Goal: Task Accomplishment & Management: Manage account settings

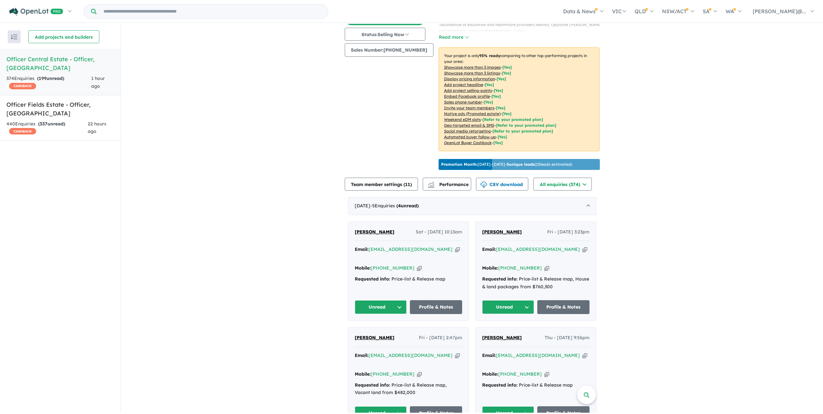
scroll to position [97, 0]
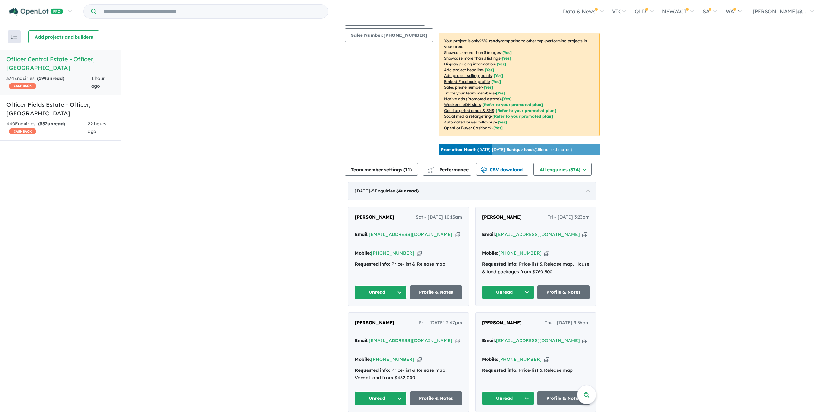
click at [404, 200] on div "September 2025 - 5 Enquir ies ( 4 unread)" at bounding box center [472, 191] width 248 height 18
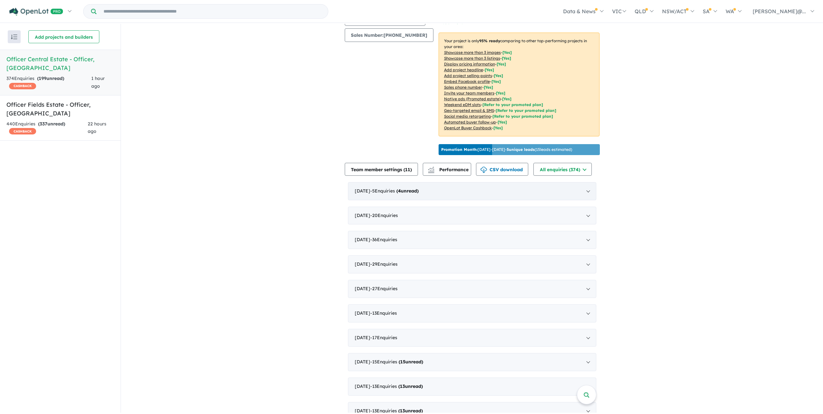
click at [405, 194] on span "- 5 Enquir ies ( 4 unread)" at bounding box center [394, 191] width 48 height 6
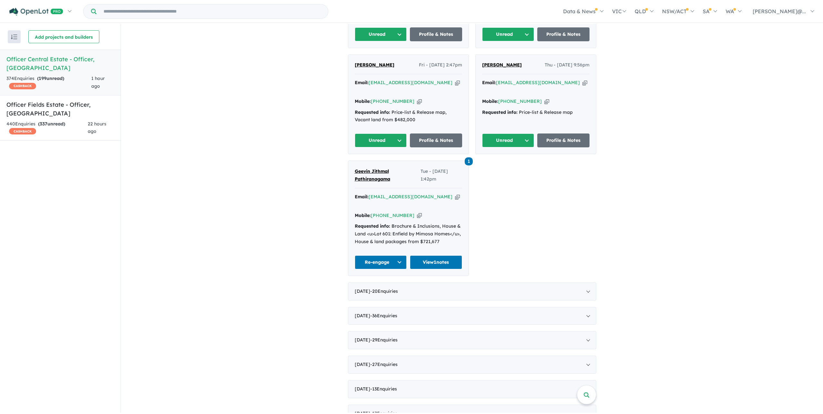
scroll to position [387, 0]
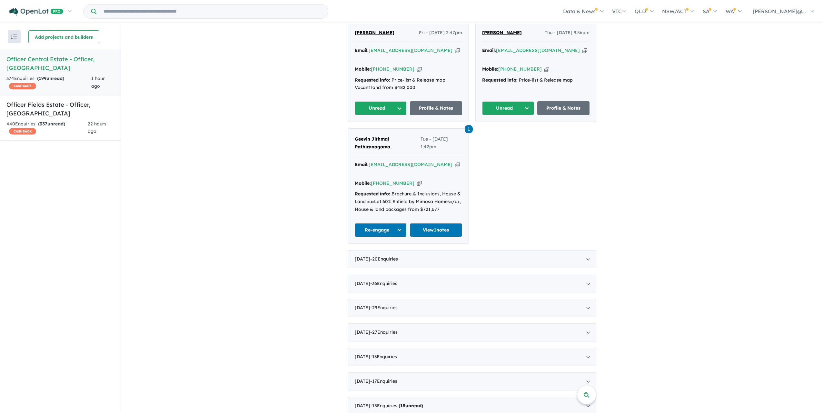
click at [494, 35] on span "[PERSON_NAME]" at bounding box center [502, 33] width 40 height 6
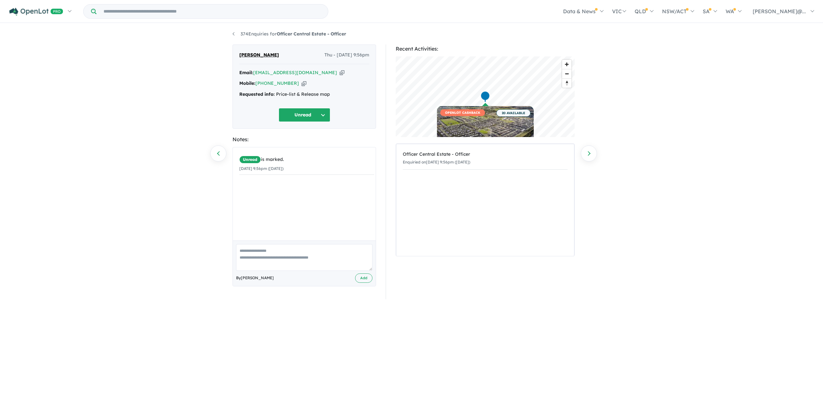
click at [308, 118] on button "Unread" at bounding box center [305, 115] width 52 height 14
click at [310, 163] on button "Re-engage" at bounding box center [307, 163] width 56 height 15
click at [315, 122] on button "Re-engage" at bounding box center [305, 115] width 52 height 14
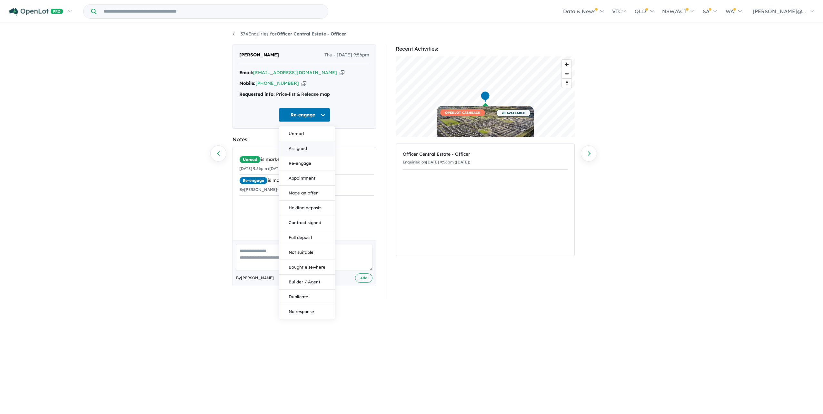
click at [316, 155] on button "Assigned" at bounding box center [307, 148] width 56 height 15
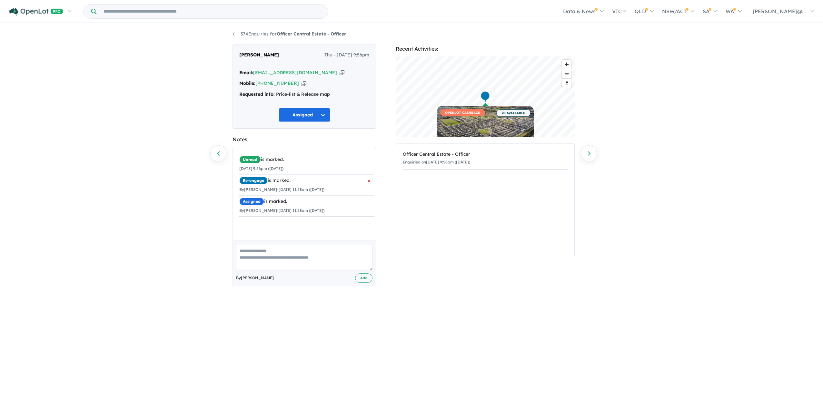
click at [367, 187] on span "×" at bounding box center [369, 181] width 4 height 12
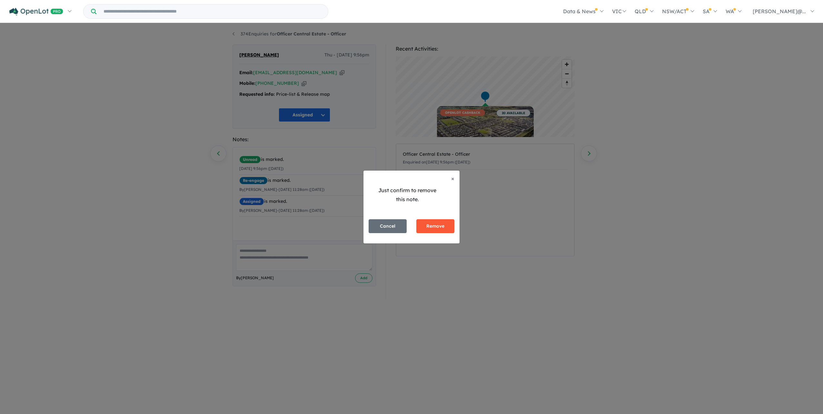
click at [427, 226] on button "Remove" at bounding box center [435, 226] width 38 height 14
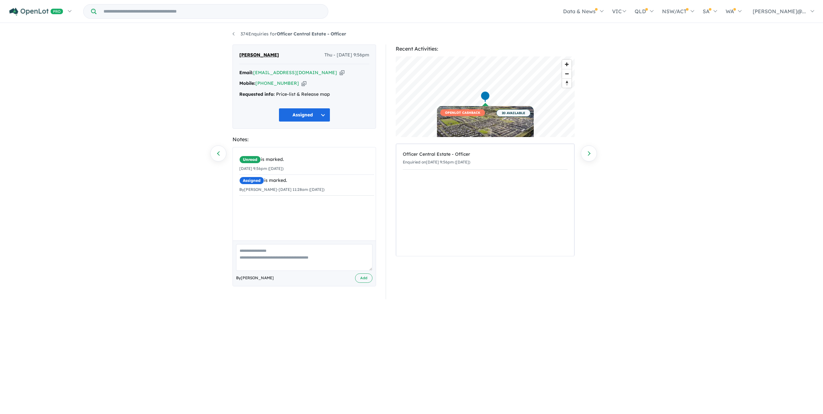
click at [323, 256] on textarea at bounding box center [304, 257] width 136 height 27
click at [330, 265] on textarea at bounding box center [304, 257] width 136 height 27
click at [312, 122] on button "Assigned" at bounding box center [305, 115] width 52 height 14
click at [307, 168] on button "Re-engage" at bounding box center [307, 163] width 56 height 15
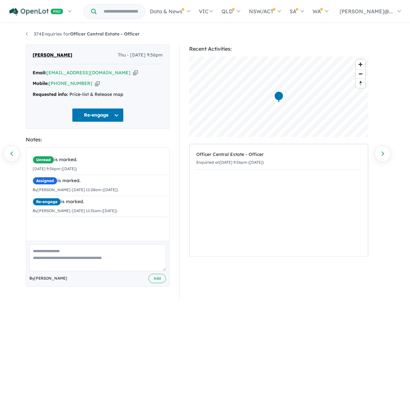
click at [133, 75] on icon "button" at bounding box center [135, 72] width 5 height 7
click at [67, 266] on textarea at bounding box center [97, 257] width 136 height 27
type textarea "**********"
click at [157, 283] on button "Add" at bounding box center [156, 277] width 17 height 9
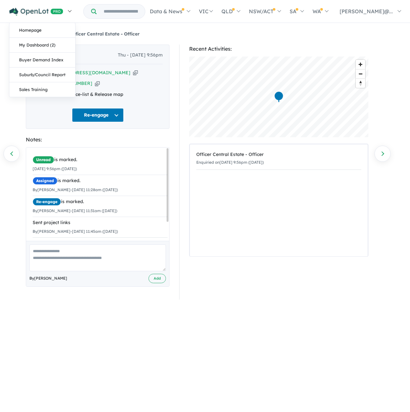
click at [29, 14] on img at bounding box center [36, 12] width 54 height 8
click at [38, 53] on link "My Dashboard (2)" at bounding box center [42, 45] width 66 height 15
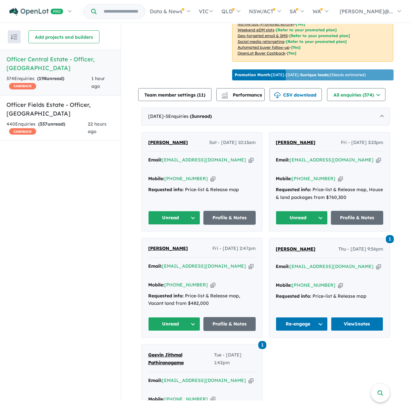
scroll to position [172, 0]
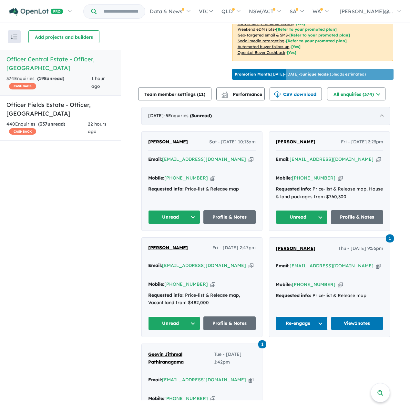
click at [212, 118] on strong "( 3 unread)" at bounding box center [201, 116] width 22 height 6
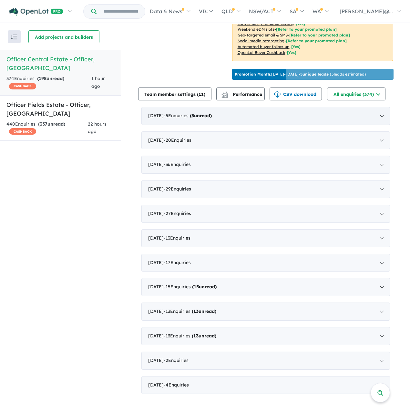
click at [210, 125] on div "[DATE] - 5 Enquir ies ( 3 unread)" at bounding box center [265, 116] width 248 height 18
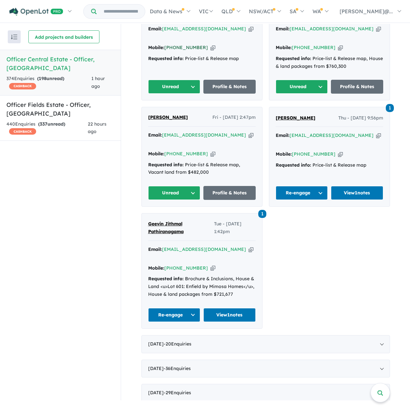
scroll to position [269, 0]
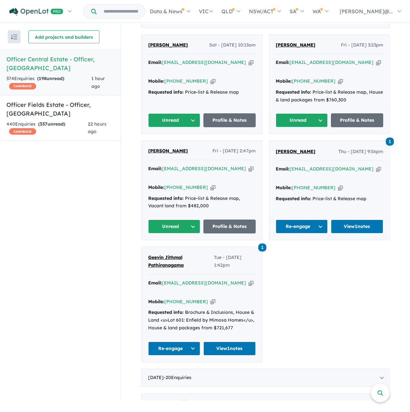
click at [169, 48] on span "[PERSON_NAME]" at bounding box center [168, 45] width 40 height 6
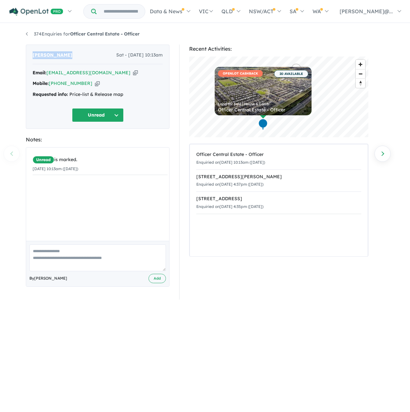
drag, startPoint x: 73, startPoint y: 55, endPoint x: 14, endPoint y: 61, distance: 59.0
click at [14, 61] on div "374 Enquiries for Officer Central Estate - Officer Previous enquiry Next enquir…" at bounding box center [205, 212] width 410 height 376
copy span "[PERSON_NAME]"
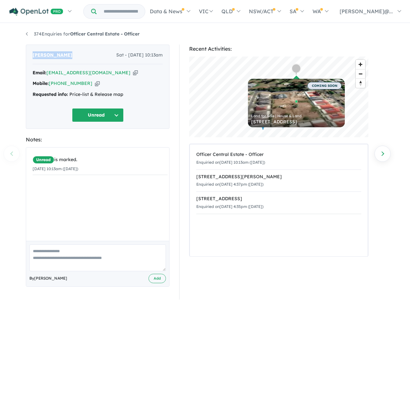
copy span "[PERSON_NAME]"
click at [133, 76] on icon "button" at bounding box center [135, 72] width 5 height 7
copy span "[PERSON_NAME]"
click at [97, 86] on icon "button" at bounding box center [97, 83] width 5 height 7
copy span "[PERSON_NAME]"
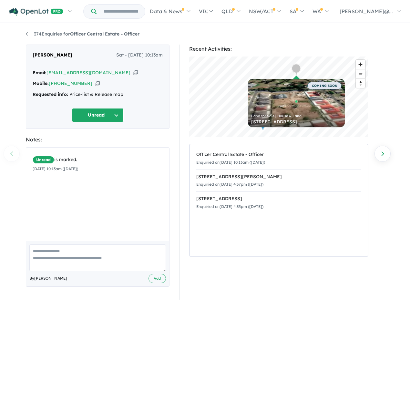
click at [169, 144] on div "Notes:" at bounding box center [98, 139] width 144 height 9
click at [91, 122] on button "Unread" at bounding box center [98, 115] width 52 height 14
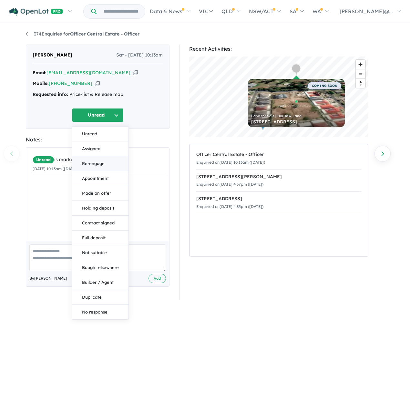
click at [98, 164] on button "Re-engage" at bounding box center [100, 163] width 56 height 15
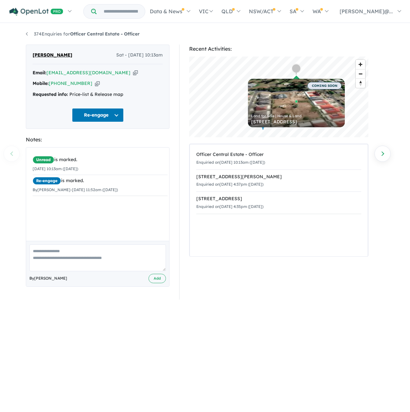
click at [85, 263] on textarea at bounding box center [97, 257] width 136 height 27
click at [92, 264] on textarea at bounding box center [97, 257] width 136 height 27
type textarea "*"
type textarea "**********"
click at [150, 283] on button "Add" at bounding box center [156, 277] width 17 height 9
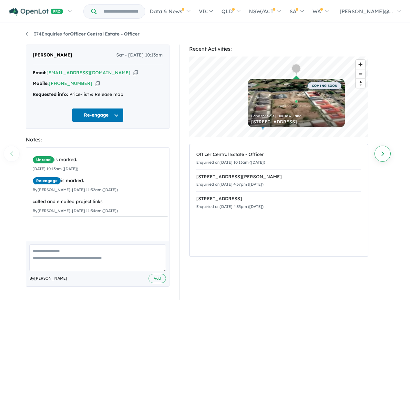
click at [382, 155] on link "Next enquiry" at bounding box center [382, 153] width 16 height 16
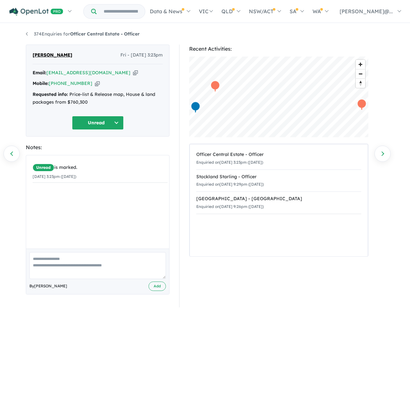
drag, startPoint x: 84, startPoint y: 276, endPoint x: 86, endPoint y: 280, distance: 4.8
click at [86, 279] on textarea at bounding box center [97, 265] width 136 height 27
type textarea "**********"
click at [156, 291] on button "Add" at bounding box center [156, 285] width 17 height 9
click at [112, 126] on button "Unread" at bounding box center [98, 123] width 52 height 14
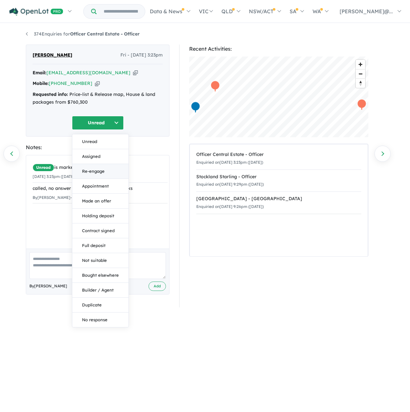
click at [103, 176] on button "Re-engage" at bounding box center [100, 171] width 56 height 15
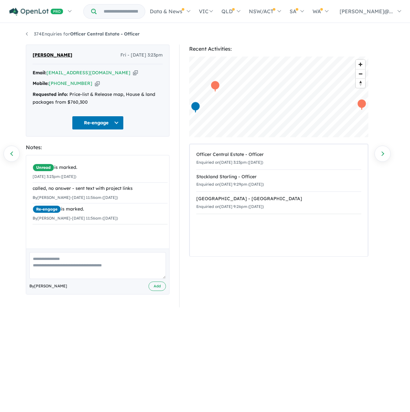
click at [101, 130] on button "Re-engage" at bounding box center [98, 123] width 52 height 14
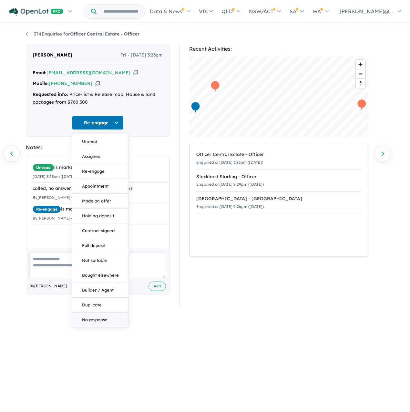
click at [102, 321] on button "No response" at bounding box center [100, 319] width 56 height 15
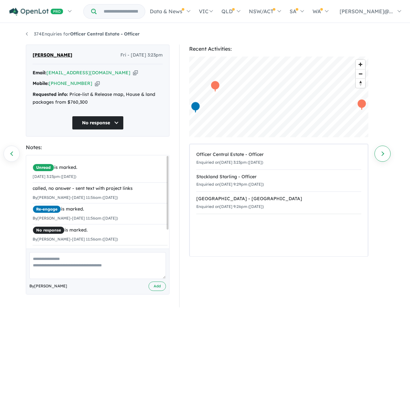
click at [380, 158] on link "Next enquiry" at bounding box center [382, 153] width 16 height 16
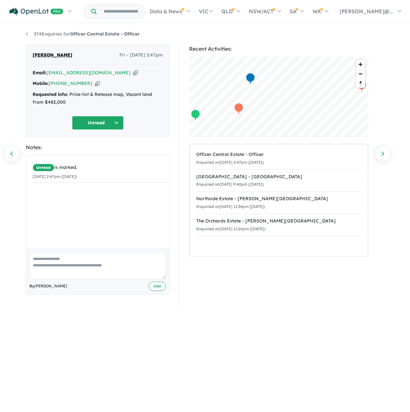
click at [149, 77] on div "Email: mohammadzakiyousofi@gmail.com Copied!" at bounding box center [98, 73] width 130 height 8
click at [154, 175] on div "Unread is marked. 05/09/2025 2:47pm (Friday)" at bounding box center [100, 172] width 148 height 34
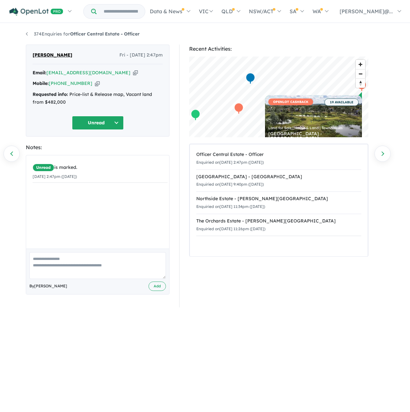
drag, startPoint x: 406, startPoint y: 116, endPoint x: 396, endPoint y: 121, distance: 11.6
click at [406, 117] on div "374 Enquiries for Officer Central Estate - Officer Previous enquiry Next enquir…" at bounding box center [205, 212] width 410 height 376
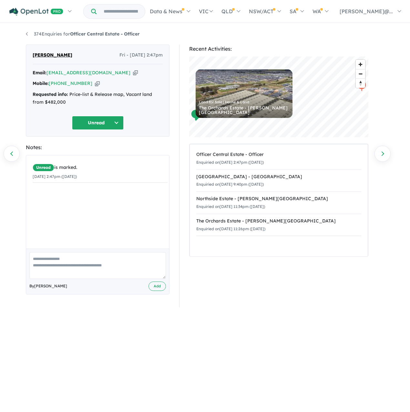
click at [103, 177] on div "Unread is marked. 05/09/2025 2:47pm (Friday)" at bounding box center [100, 172] width 148 height 34
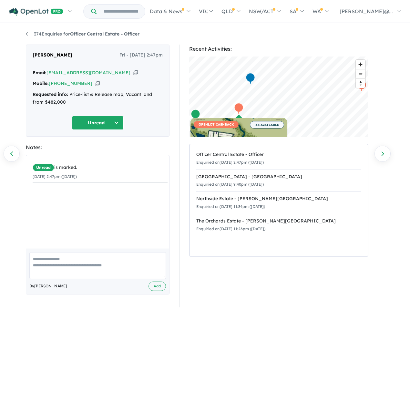
click at [91, 307] on div "Mohammad zaki Yousofi Fri - 05/09/2025, 2:47pm Email: mohammadzakiyousofi@gmail…" at bounding box center [97, 176] width 153 height 263
click at [99, 279] on textarea at bounding box center [97, 265] width 136 height 27
click at [108, 130] on button "Unread" at bounding box center [98, 123] width 52 height 14
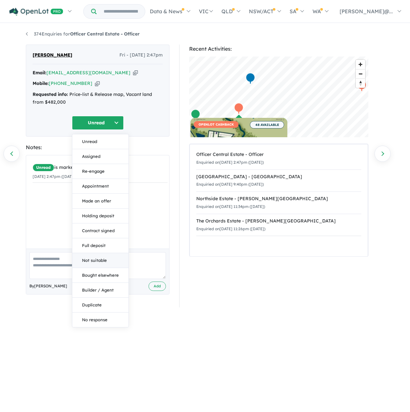
click at [105, 268] on button "Not suitable" at bounding box center [100, 260] width 56 height 15
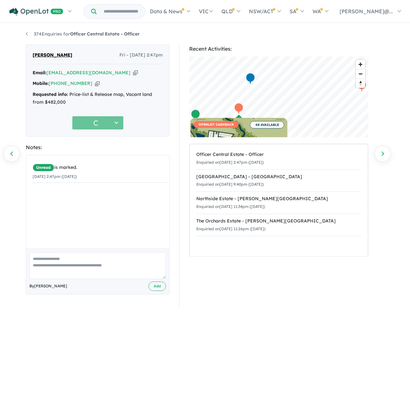
click at [103, 279] on textarea at bounding box center [97, 265] width 136 height 27
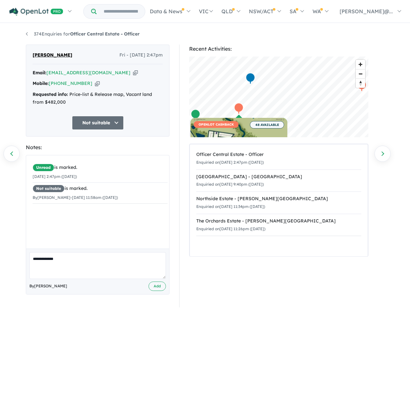
type textarea "**********"
drag, startPoint x: 106, startPoint y: 263, endPoint x: 119, endPoint y: 303, distance: 41.8
drag, startPoint x: 119, startPoint y: 303, endPoint x: 156, endPoint y: 317, distance: 40.1
click at [156, 291] on button "Add" at bounding box center [156, 285] width 17 height 9
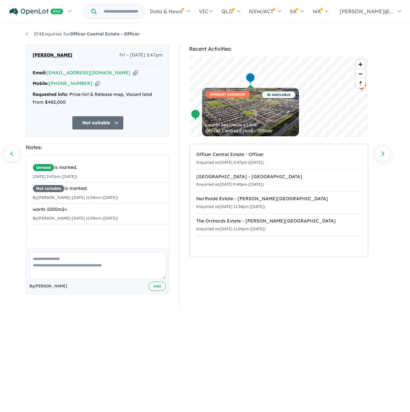
click at [391, 150] on div "374 Enquiries for Officer Central Estate - Officer Previous enquiry Next enquir…" at bounding box center [205, 212] width 410 height 376
click at [389, 152] on link "Next enquiry" at bounding box center [382, 153] width 16 height 16
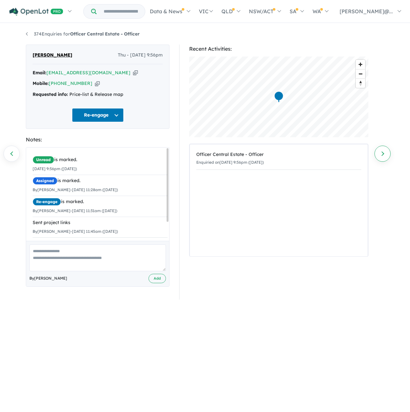
click at [382, 156] on link "Next enquiry" at bounding box center [382, 153] width 16 height 16
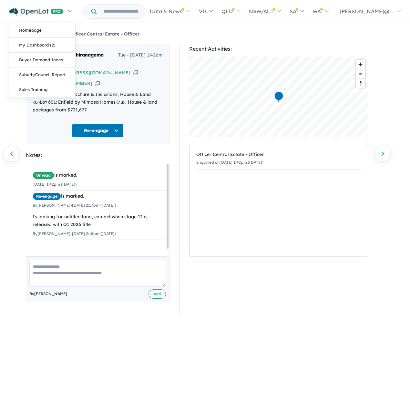
click at [28, 16] on img at bounding box center [36, 12] width 54 height 8
click at [39, 48] on link "My Dashboard (2)" at bounding box center [42, 45] width 66 height 15
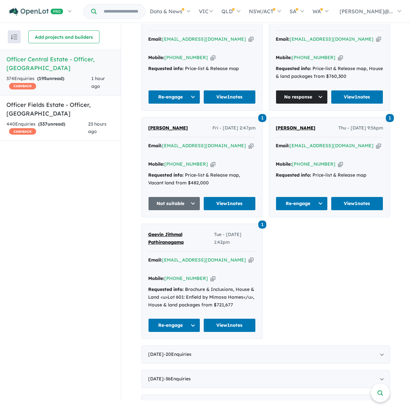
scroll to position [269, 0]
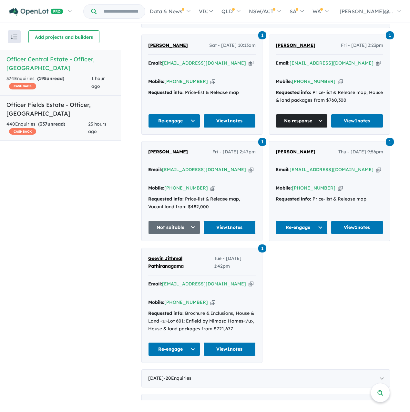
click at [68, 123] on div "440 Enquir ies ( 337 unread) CASHBACK" at bounding box center [47, 127] width 82 height 15
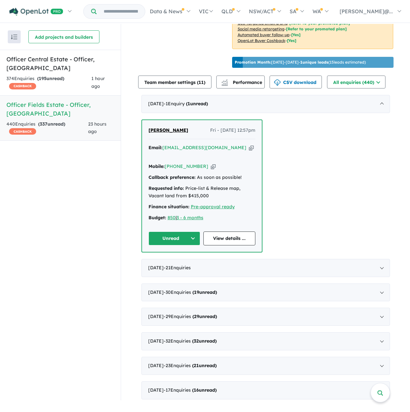
scroll to position [226, 0]
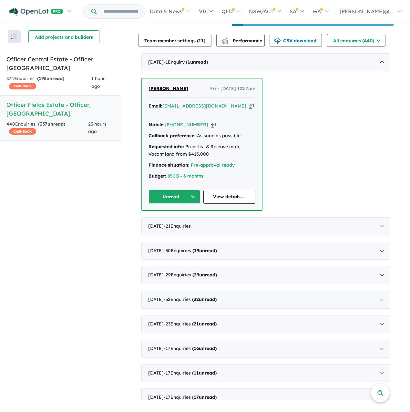
click at [175, 93] on link "[PERSON_NAME]" at bounding box center [168, 89] width 40 height 8
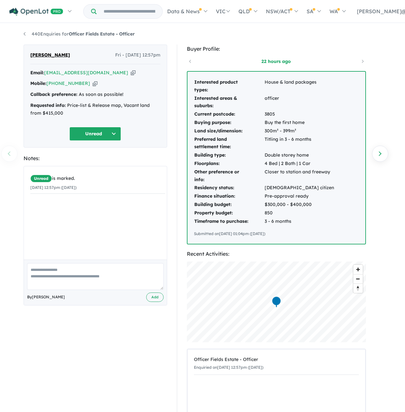
click at [90, 141] on button "Unread" at bounding box center [95, 134] width 52 height 14
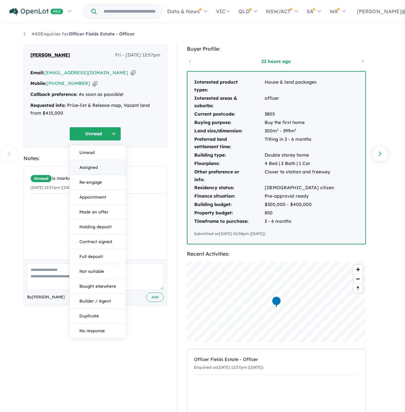
click at [107, 173] on button "Assigned" at bounding box center [98, 167] width 56 height 15
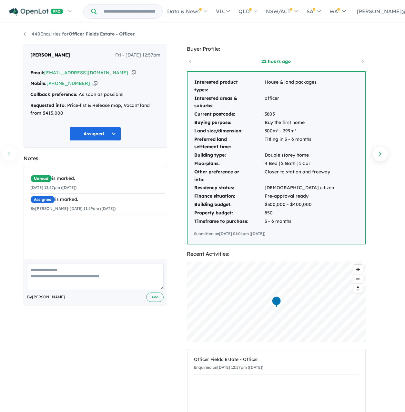
click at [64, 290] on textarea at bounding box center [95, 276] width 136 height 27
drag, startPoint x: 83, startPoint y: 285, endPoint x: 63, endPoint y: 287, distance: 19.4
click at [57, 287] on textarea "**********" at bounding box center [95, 276] width 136 height 27
drag, startPoint x: 65, startPoint y: 282, endPoint x: 84, endPoint y: 283, distance: 19.4
click at [84, 283] on textarea "**********" at bounding box center [95, 276] width 136 height 27
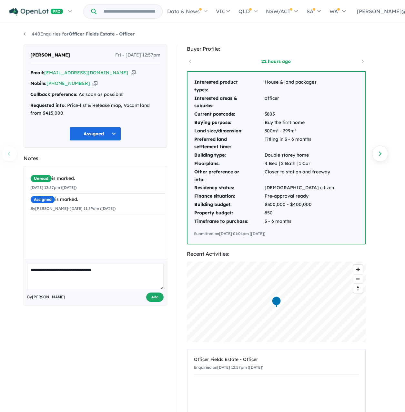
type textarea "**********"
click at [147, 302] on button "Add" at bounding box center [154, 296] width 17 height 9
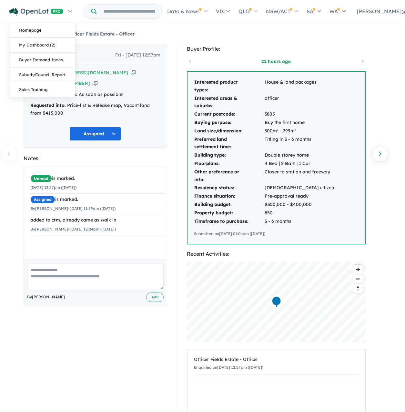
click at [41, 16] on img at bounding box center [36, 12] width 54 height 8
click at [41, 47] on link "My Dashboard (2)" at bounding box center [42, 45] width 66 height 15
